Goal: Complete application form

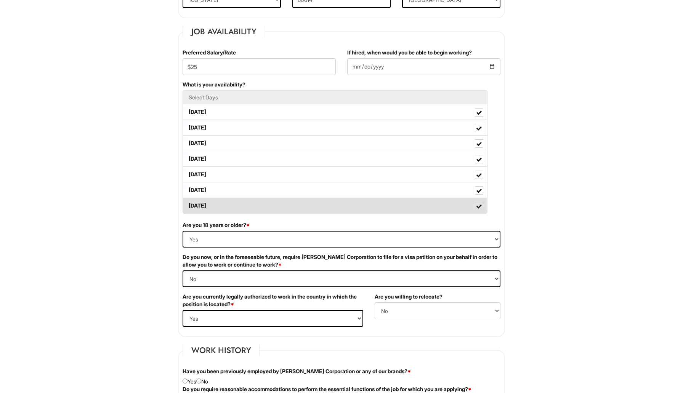
scroll to position [286, 0]
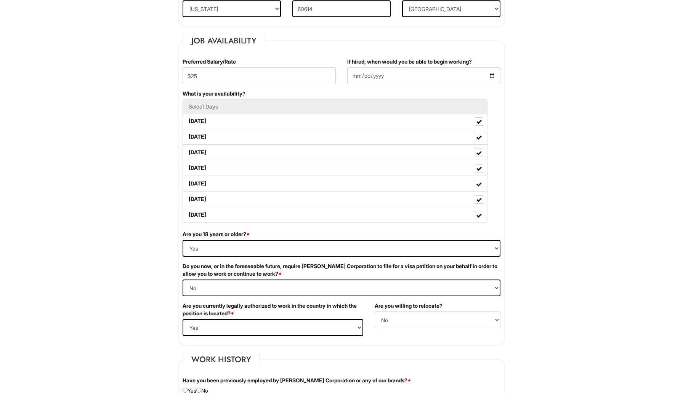
click at [289, 87] on div "Preferred Salary/Rate $25" at bounding box center [259, 74] width 165 height 32
click at [286, 77] on input "$25" at bounding box center [258, 75] width 153 height 17
type input "$22"
click at [445, 78] on input "2025-08-06" at bounding box center [423, 75] width 153 height 17
click at [494, 72] on input "2025-08-06" at bounding box center [423, 75] width 153 height 17
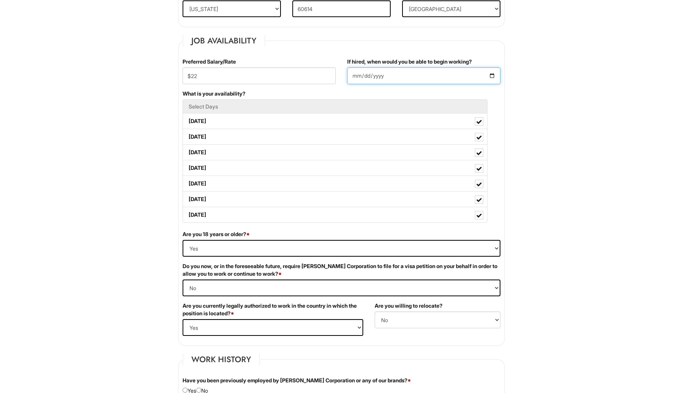
type input "2025-08-18"
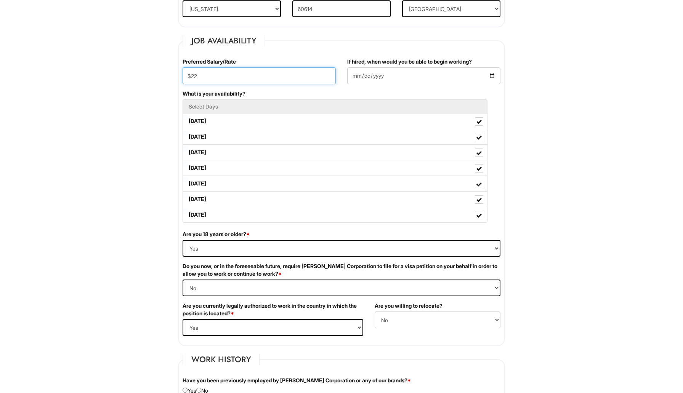
click at [281, 73] on input "$22" at bounding box center [258, 75] width 153 height 17
type input "$20-25"
click at [514, 112] on div "1 2 3 Client Advisor - Giorgio Armani PLEASE COMPLETE ALL REQUIRED FIELDS We ar…" at bounding box center [342, 370] width 354 height 1275
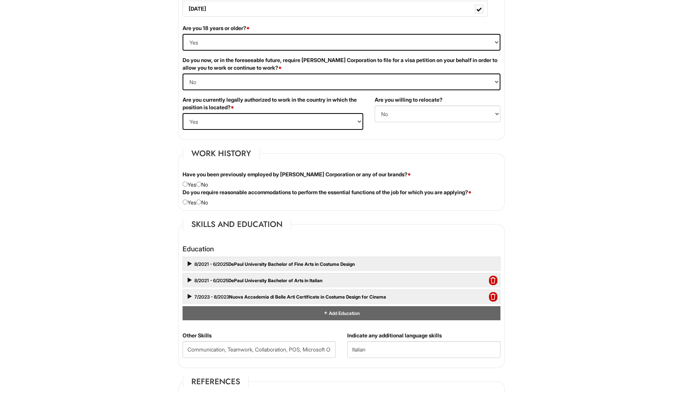
scroll to position [494, 0]
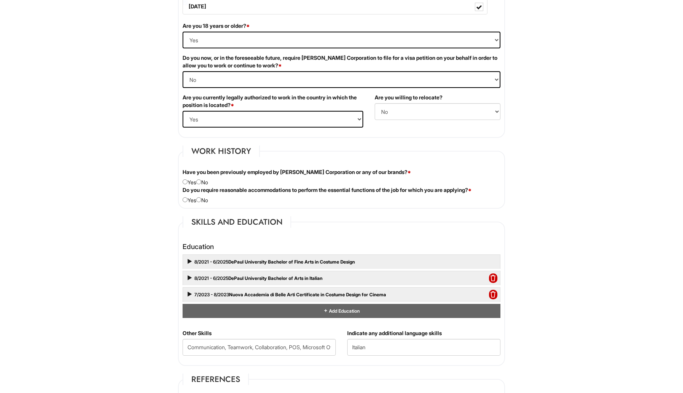
click at [195, 204] on div "Do you require reasonable accommodations to perform the essential functions of …" at bounding box center [341, 195] width 329 height 18
click at [201, 200] on input "radio" at bounding box center [198, 199] width 5 height 5
radio input "true"
click at [201, 183] on input "radio" at bounding box center [198, 181] width 5 height 5
radio input "true"
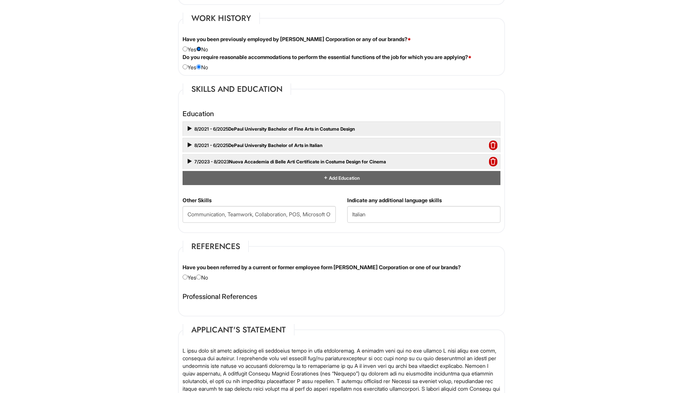
scroll to position [627, 0]
click at [206, 278] on div "Have you been referred by a current or former employee form Giorgio Armani Corp…" at bounding box center [341, 272] width 329 height 18
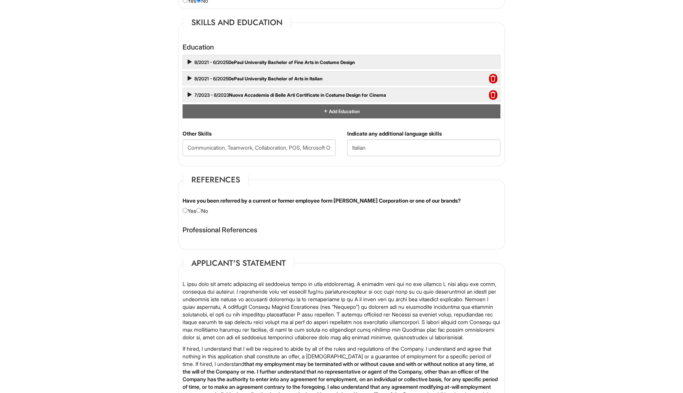
scroll to position [699, 0]
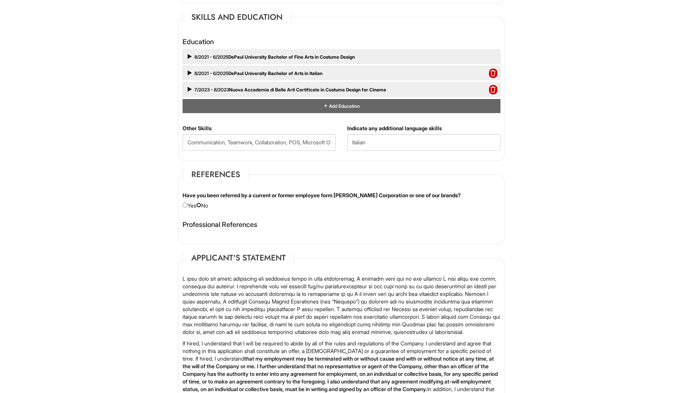
click at [201, 205] on input "radio" at bounding box center [198, 205] width 5 height 5
radio input "true"
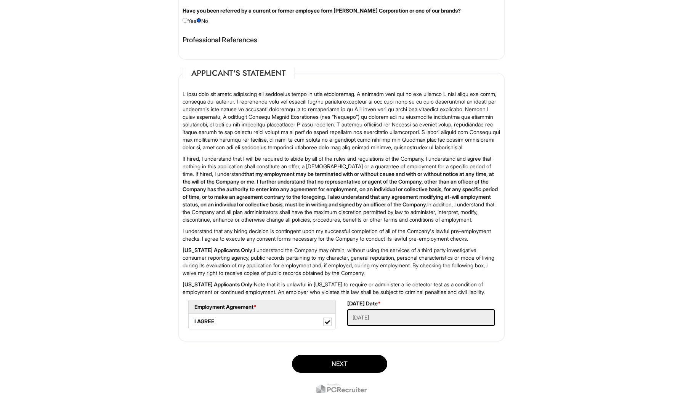
scroll to position [947, 0]
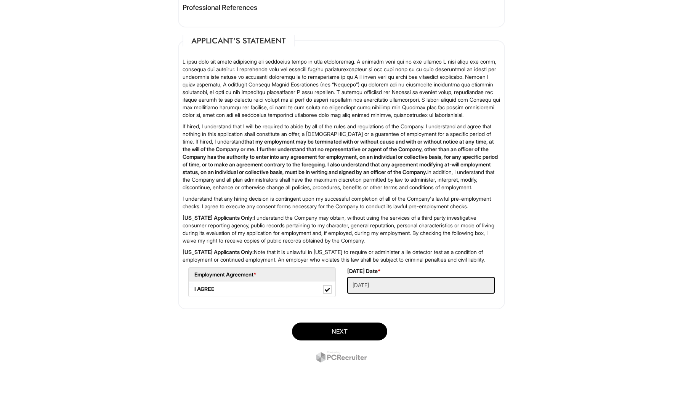
click at [343, 340] on div "Next" at bounding box center [341, 343] width 338 height 53
click at [341, 329] on button "Next" at bounding box center [339, 332] width 95 height 18
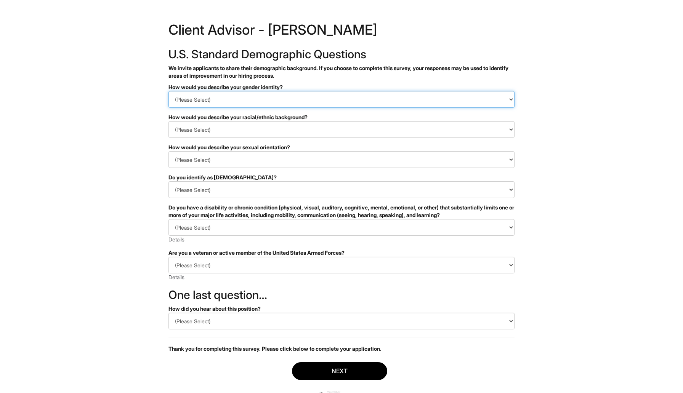
click at [404, 99] on select "(Please Select) Man Woman Non-binary I prefer to self-describe I don't wish to …" at bounding box center [341, 99] width 346 height 17
select select "Woman"
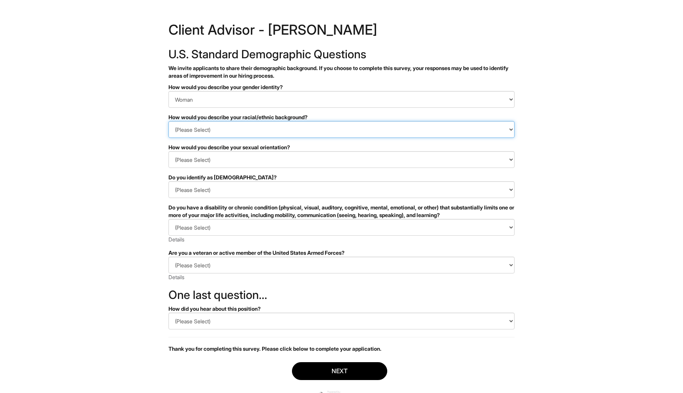
click at [395, 131] on select "(Please Select) Black or of African descent East Asian Hispanic, Latinx or of S…" at bounding box center [341, 129] width 346 height 17
select select "White or European"
click at [356, 168] on form "PLEASE COMPLETE ALL REQUIRED FIELDS How would you describe your gender identity…" at bounding box center [341, 246] width 346 height 326
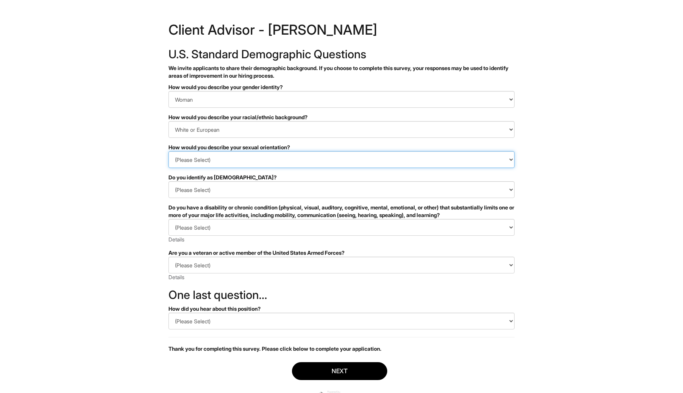
click at [355, 159] on select "(Please Select) Asexual Bisexual and/or pansexual Gay Heterosexual Lesbian Quee…" at bounding box center [341, 159] width 346 height 17
select select "Heterosexual"
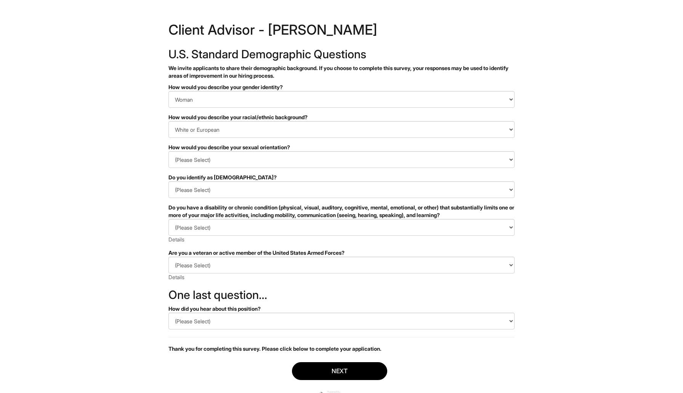
click at [336, 199] on form "PLEASE COMPLETE ALL REQUIRED FIELDS How would you describe your gender identity…" at bounding box center [341, 246] width 346 height 326
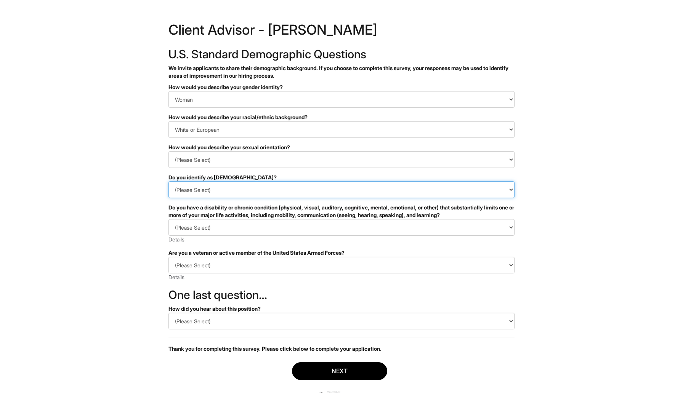
click at [335, 195] on select "(Please Select) Yes No I prefer to self-describe I don't wish to answer" at bounding box center [341, 189] width 346 height 17
select select "No"
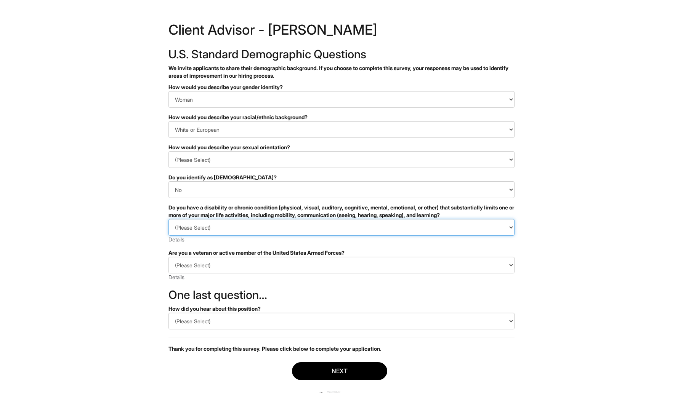
click at [325, 229] on select "(Please Select) YES, I HAVE A DISABILITY (or previously had a disability) NO, I…" at bounding box center [341, 227] width 346 height 17
select select "NO, I DON'T HAVE A DISABILITY"
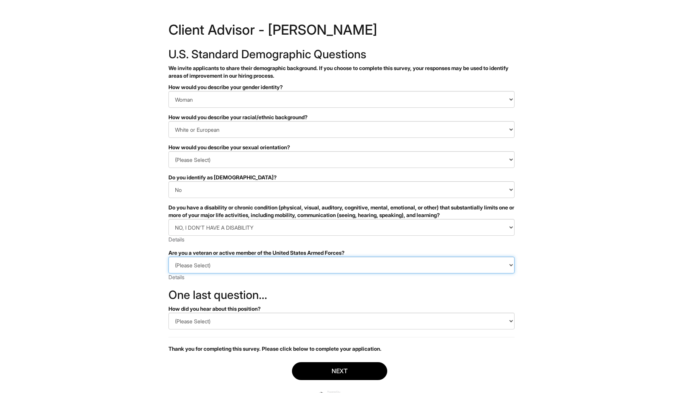
click at [315, 268] on select "(Please Select) I IDENTIFY AS ONE OR MORE OF THE CLASSIFICATIONS OF PROTECTED V…" at bounding box center [341, 265] width 346 height 17
select select "I AM NOT A PROTECTED VETERAN"
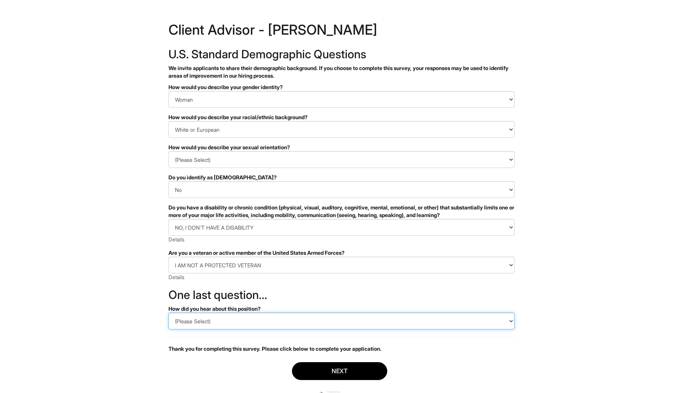
click at [309, 318] on select "(Please Select) CareerBuilder Indeed LinkedIn Monster Referral Other" at bounding box center [341, 321] width 346 height 17
select select "LinkedIn"
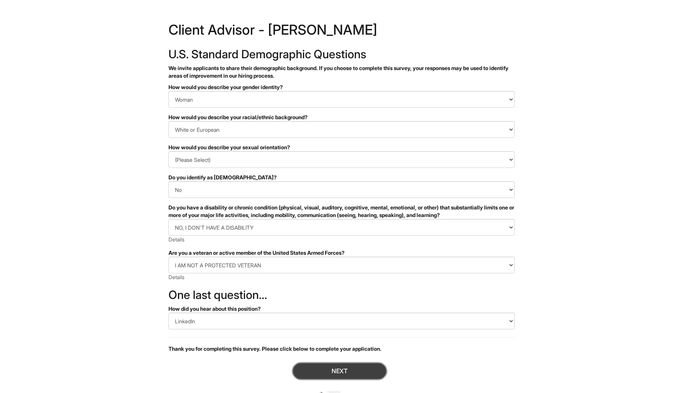
click at [310, 369] on button "Next" at bounding box center [339, 371] width 95 height 18
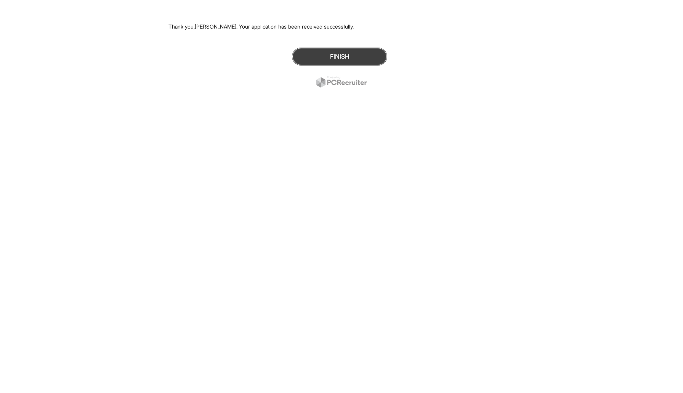
click at [336, 59] on button "Finish" at bounding box center [339, 57] width 95 height 18
